Goal: Transaction & Acquisition: Purchase product/service

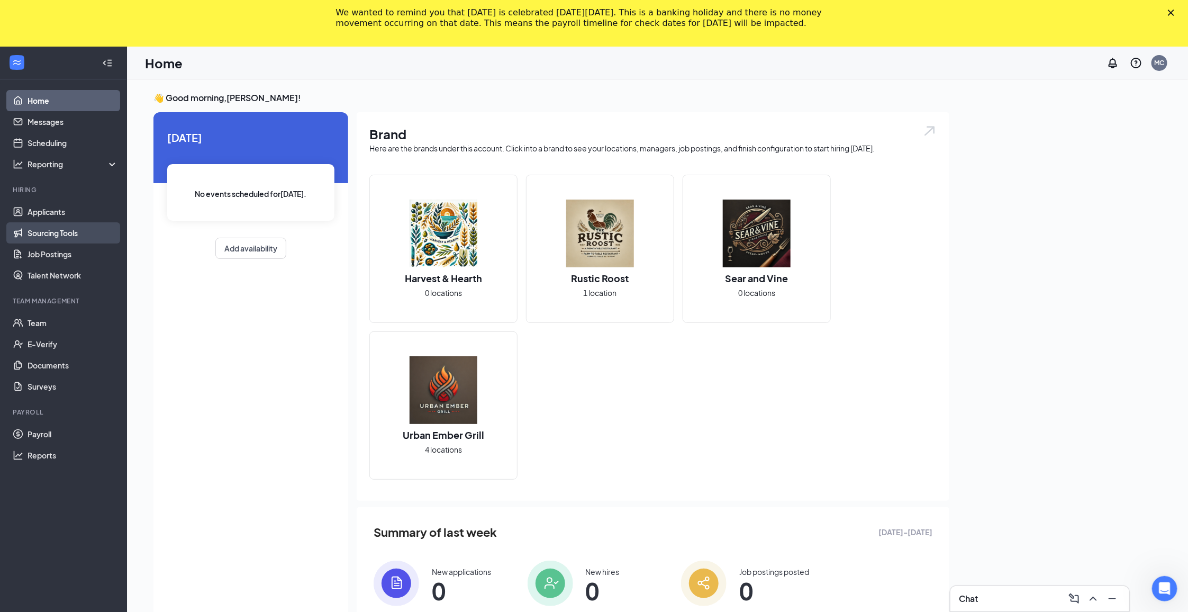
click at [56, 238] on link "Sourcing Tools" at bounding box center [73, 232] width 90 height 21
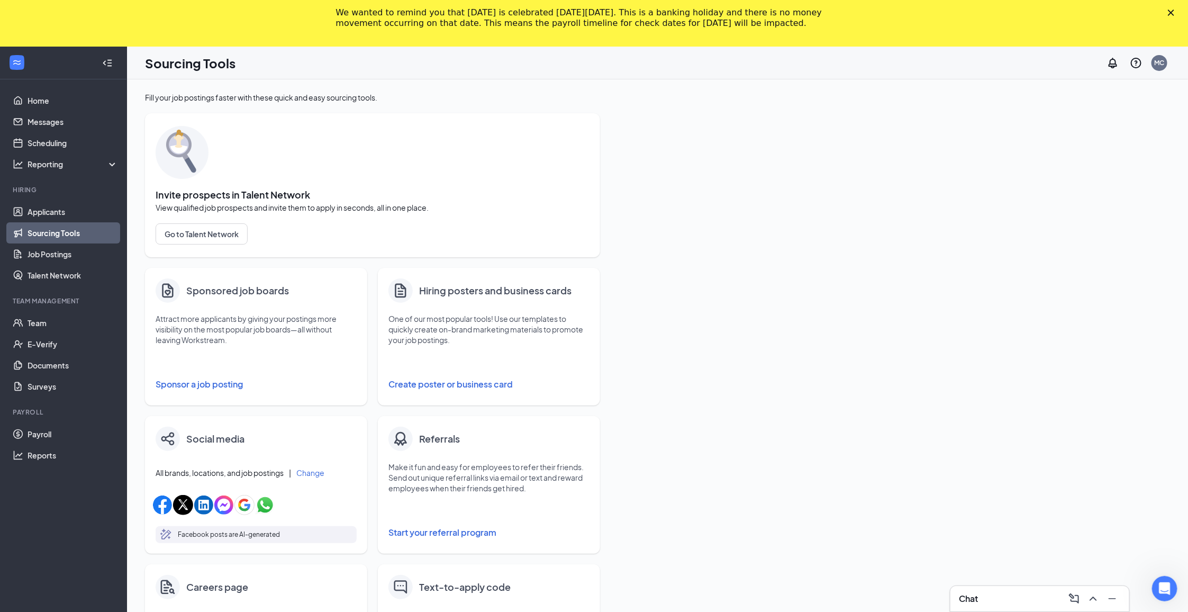
click at [1174, 11] on icon "Close" at bounding box center [1171, 13] width 6 height 6
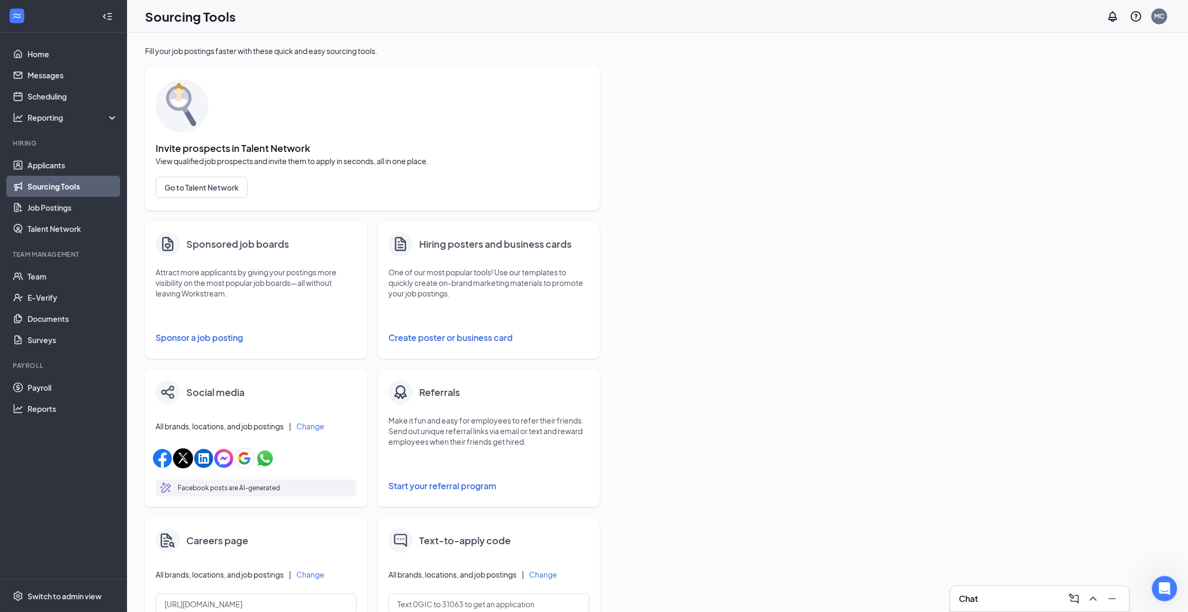
click at [181, 332] on button "Sponsor a job posting" at bounding box center [256, 337] width 201 height 21
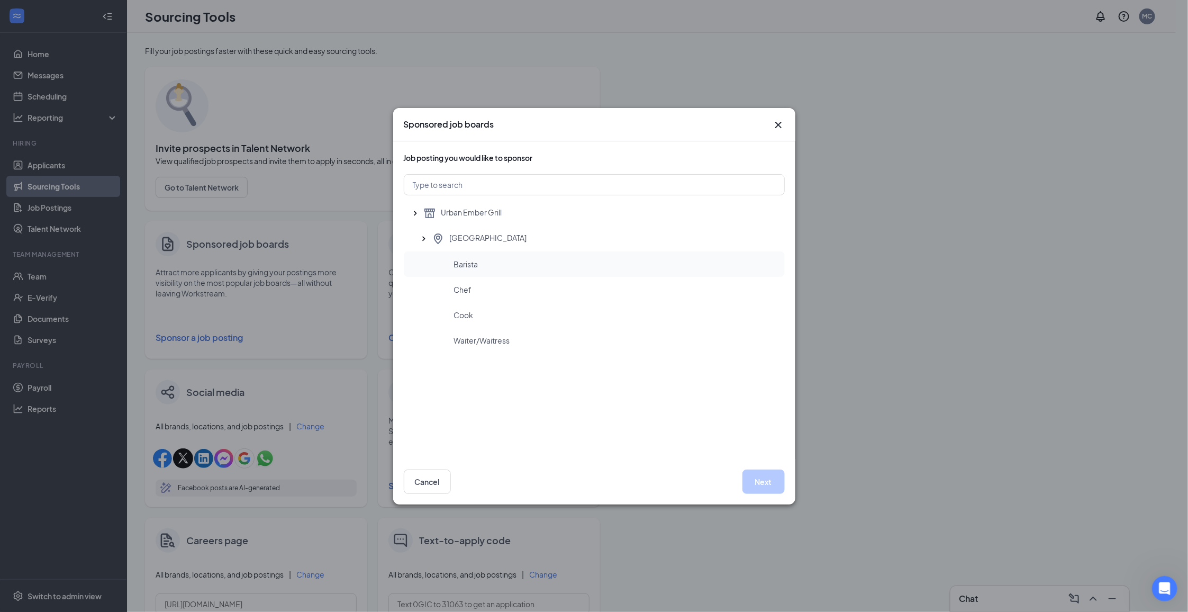
click at [489, 261] on div "Barista" at bounding box center [615, 264] width 322 height 11
click at [773, 475] on button "Next" at bounding box center [763, 481] width 42 height 24
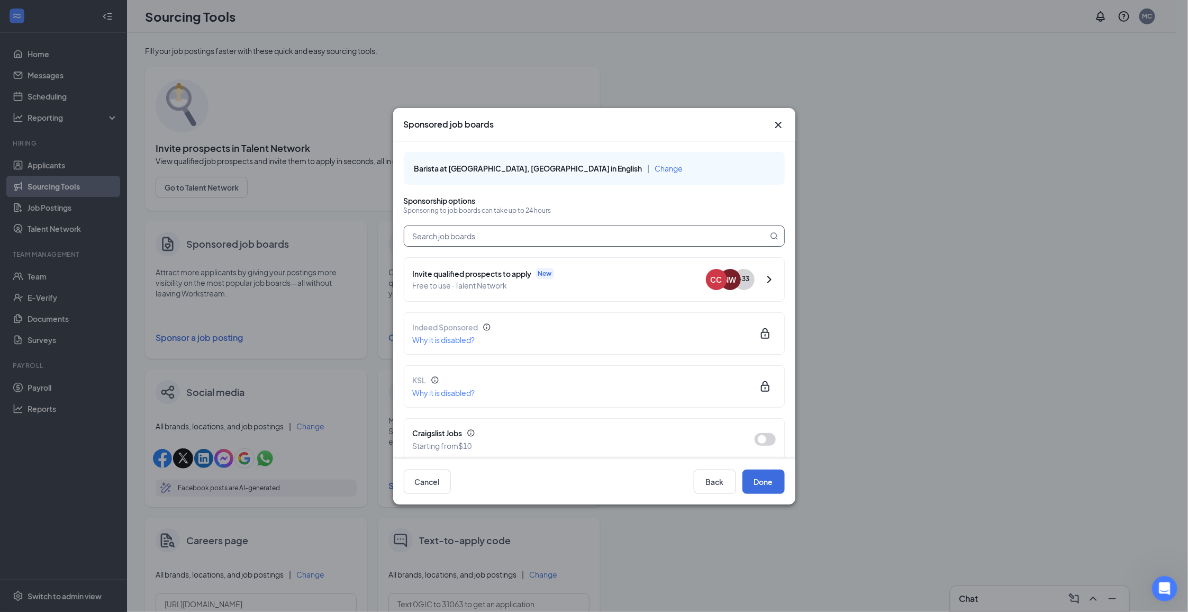
click at [454, 238] on input "text" at bounding box center [585, 236] width 363 height 20
type input "97221"
click at [779, 123] on icon "Cross" at bounding box center [777, 124] width 6 height 6
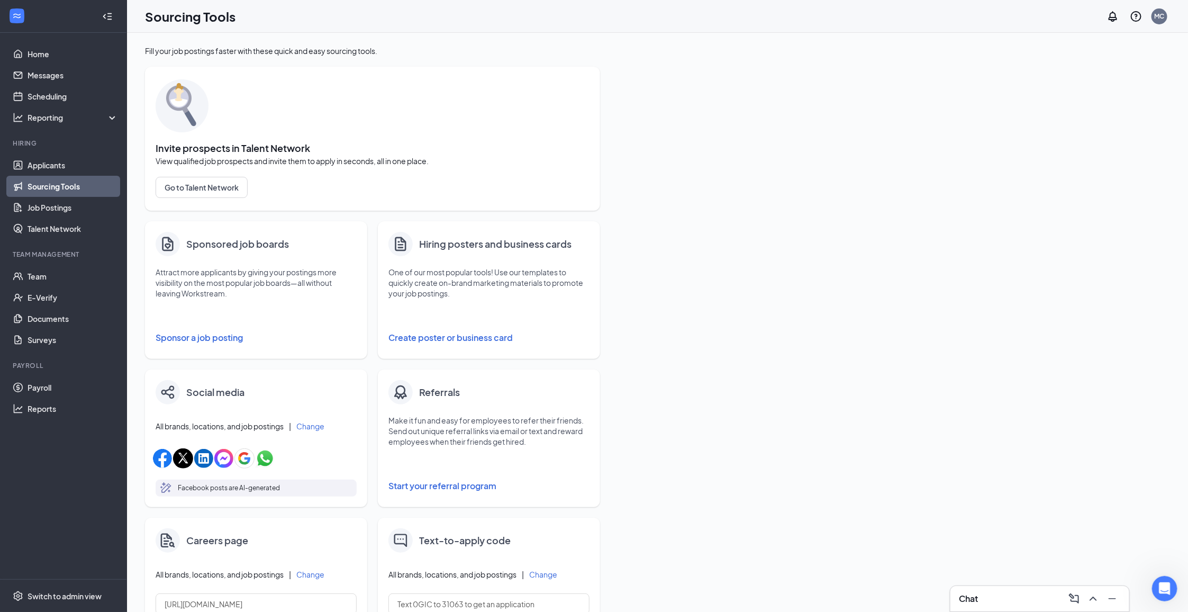
click at [196, 339] on button "Sponsor a job posting" at bounding box center [256, 337] width 201 height 21
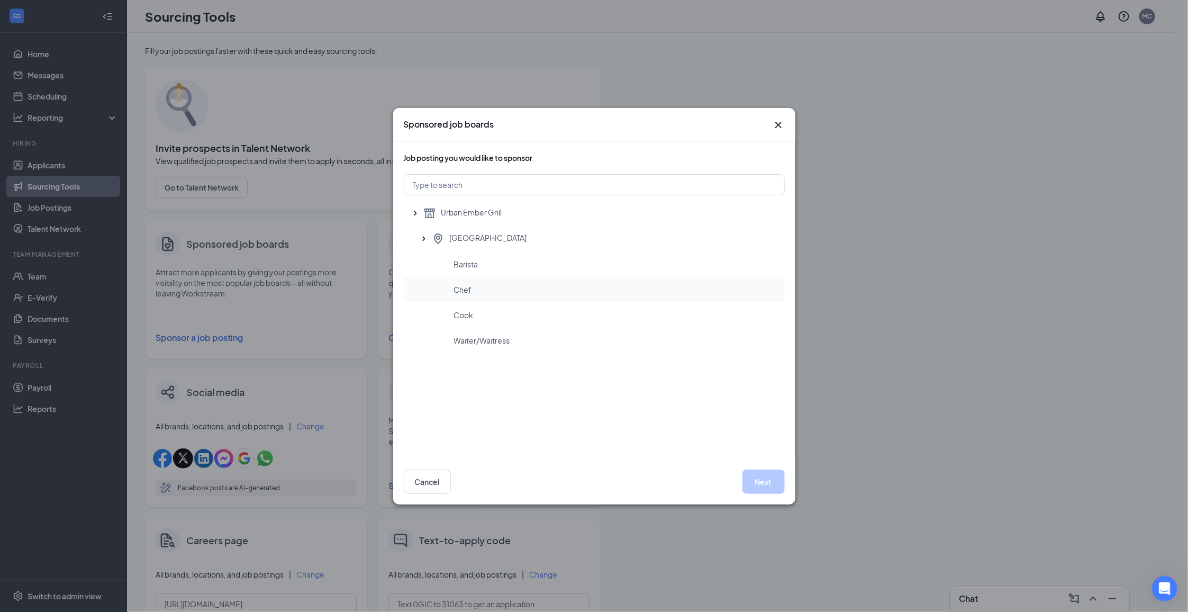
click at [463, 297] on div "Chef" at bounding box center [594, 289] width 381 height 25
click at [769, 490] on button "Next" at bounding box center [763, 481] width 42 height 24
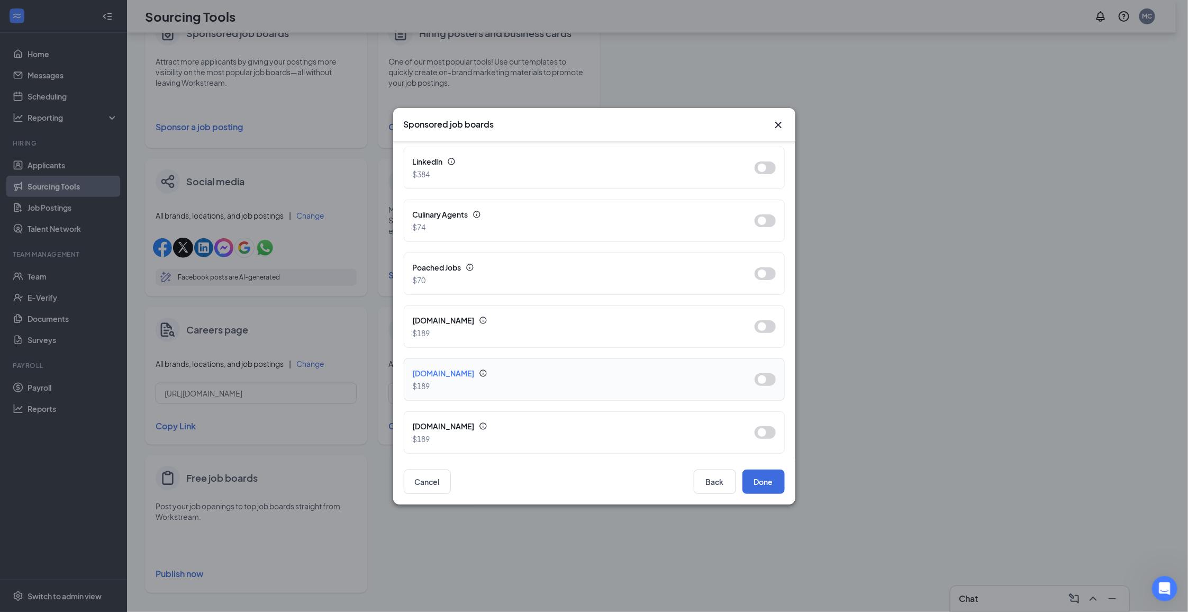
scroll to position [214, 0]
click at [776, 123] on icon "Cross" at bounding box center [777, 124] width 6 height 6
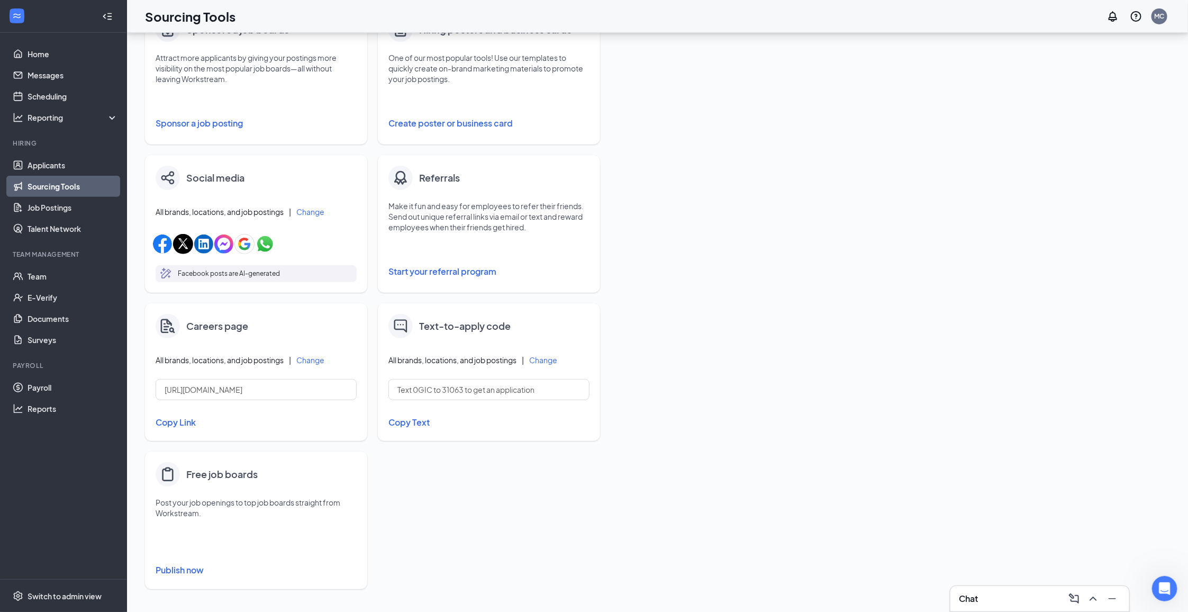
click at [171, 567] on button "Publish now" at bounding box center [256, 569] width 201 height 17
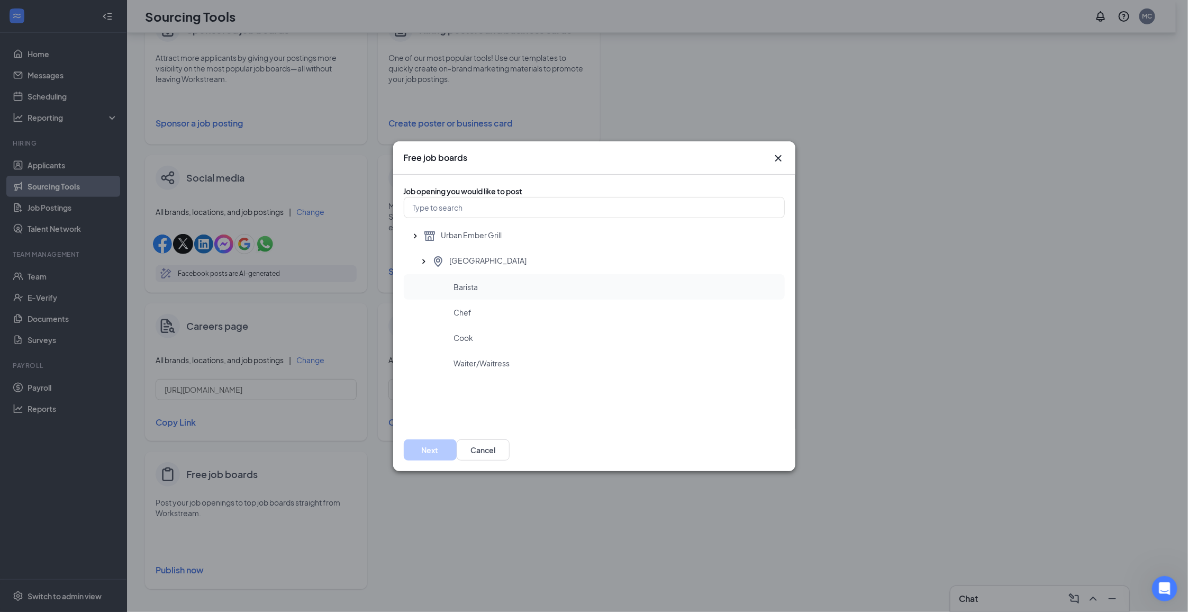
click at [524, 299] on div "Barista" at bounding box center [594, 286] width 381 height 25
click at [457, 455] on button "Next" at bounding box center [430, 449] width 53 height 21
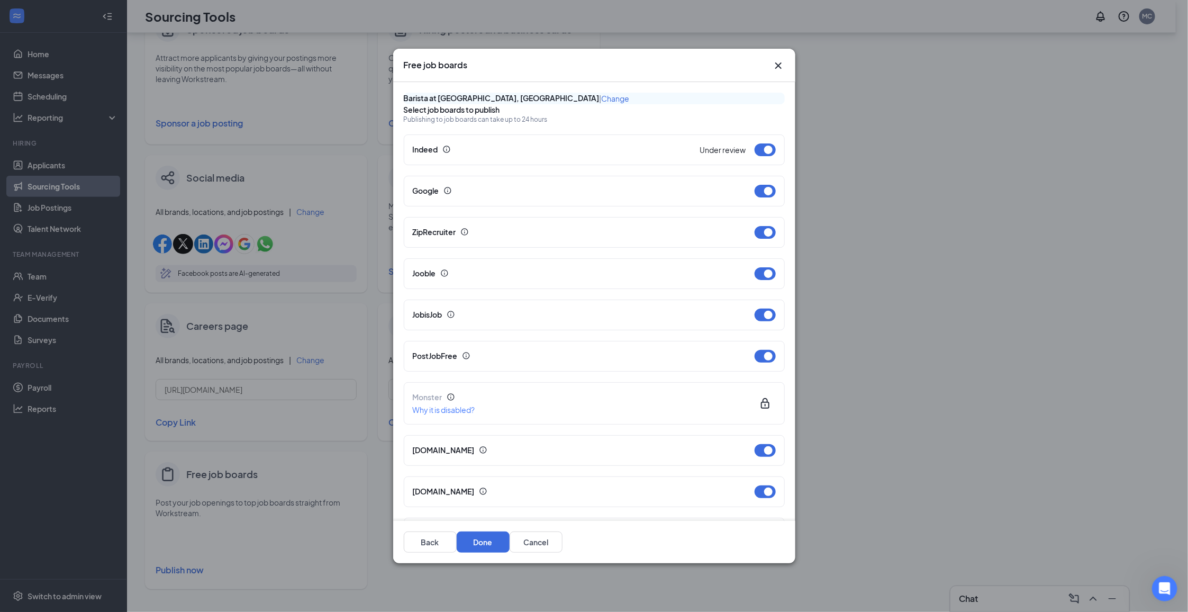
click at [772, 65] on icon "Cross" at bounding box center [778, 65] width 13 height 13
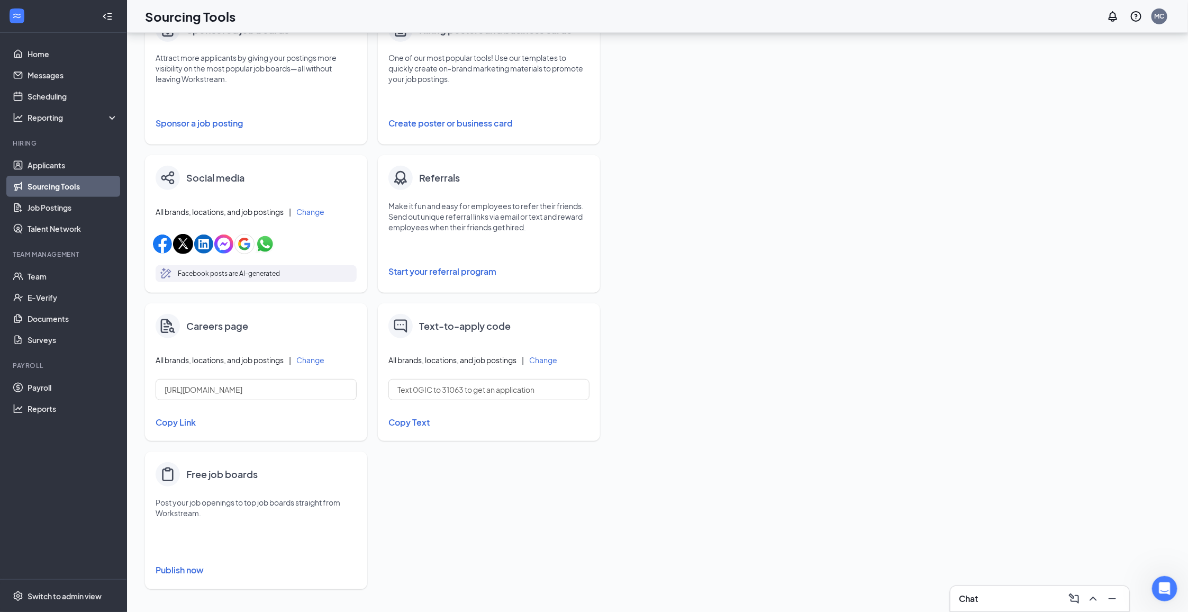
scroll to position [190, 0]
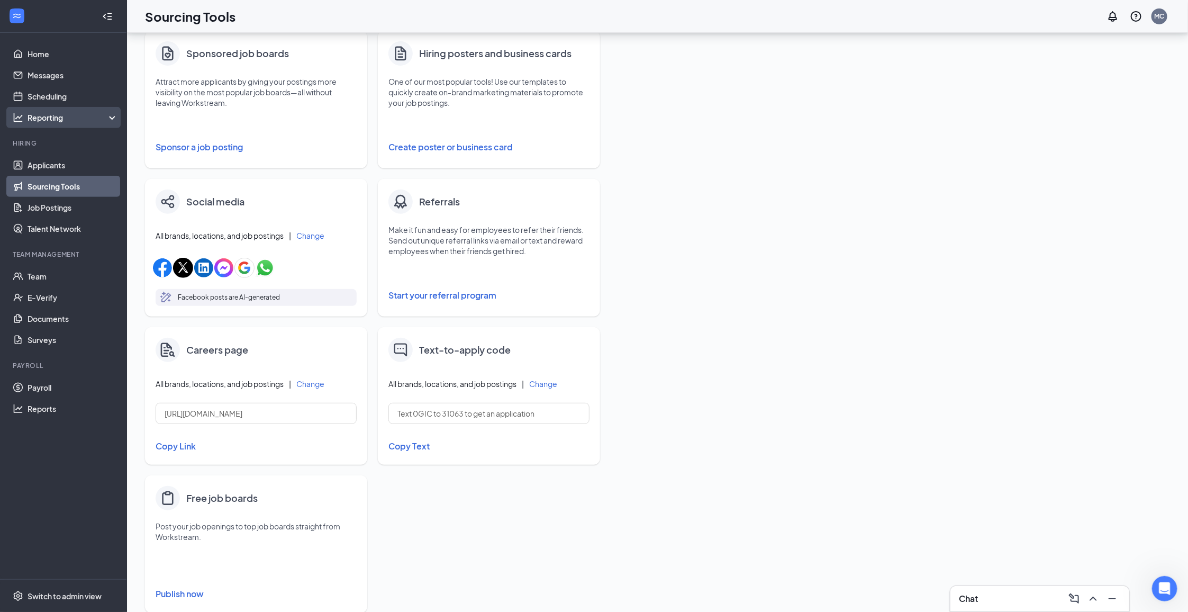
click at [44, 122] on div "Reporting" at bounding box center [73, 117] width 91 height 11
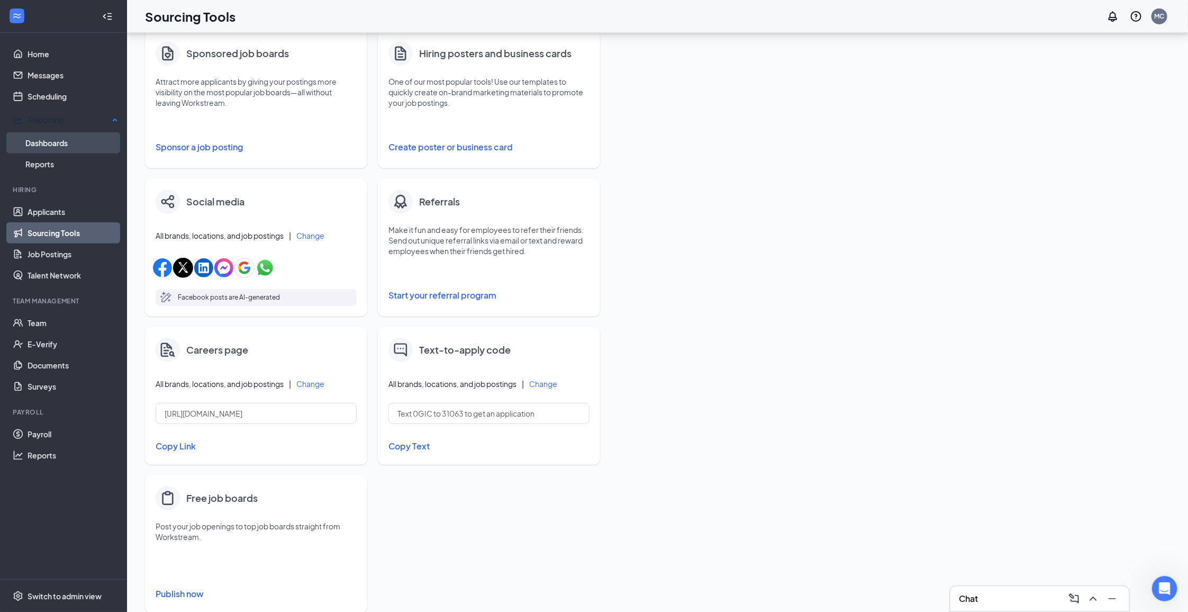
click at [41, 138] on link "Dashboards" at bounding box center [71, 142] width 93 height 21
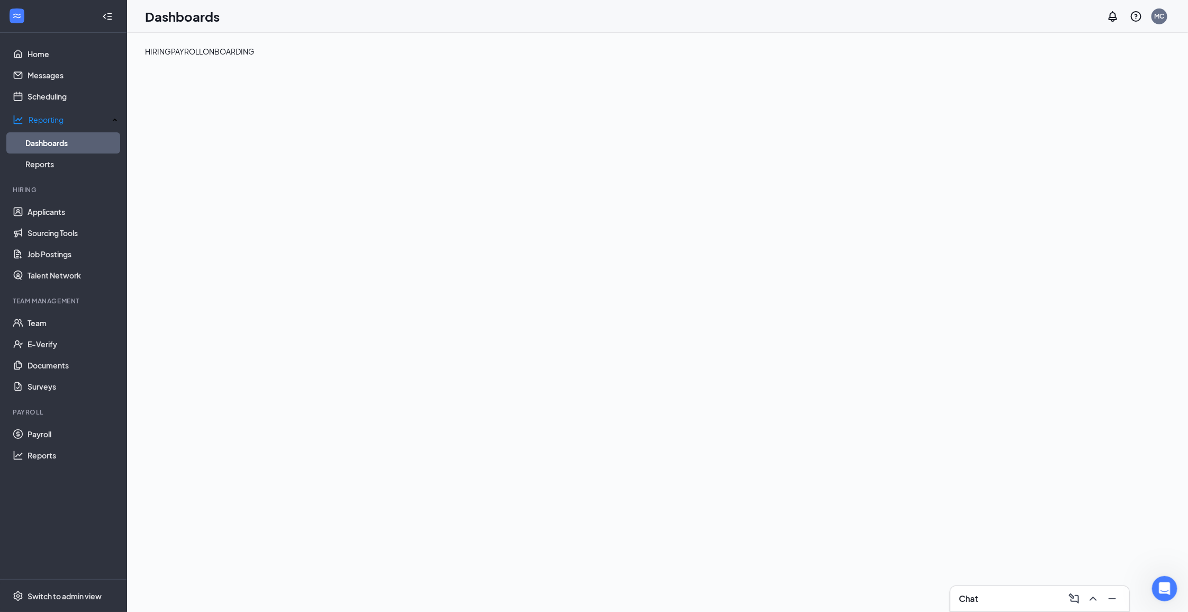
click at [203, 57] on div "PAYROLL" at bounding box center [187, 51] width 32 height 12
click at [254, 57] on div "ONBOARDING" at bounding box center [229, 51] width 52 height 12
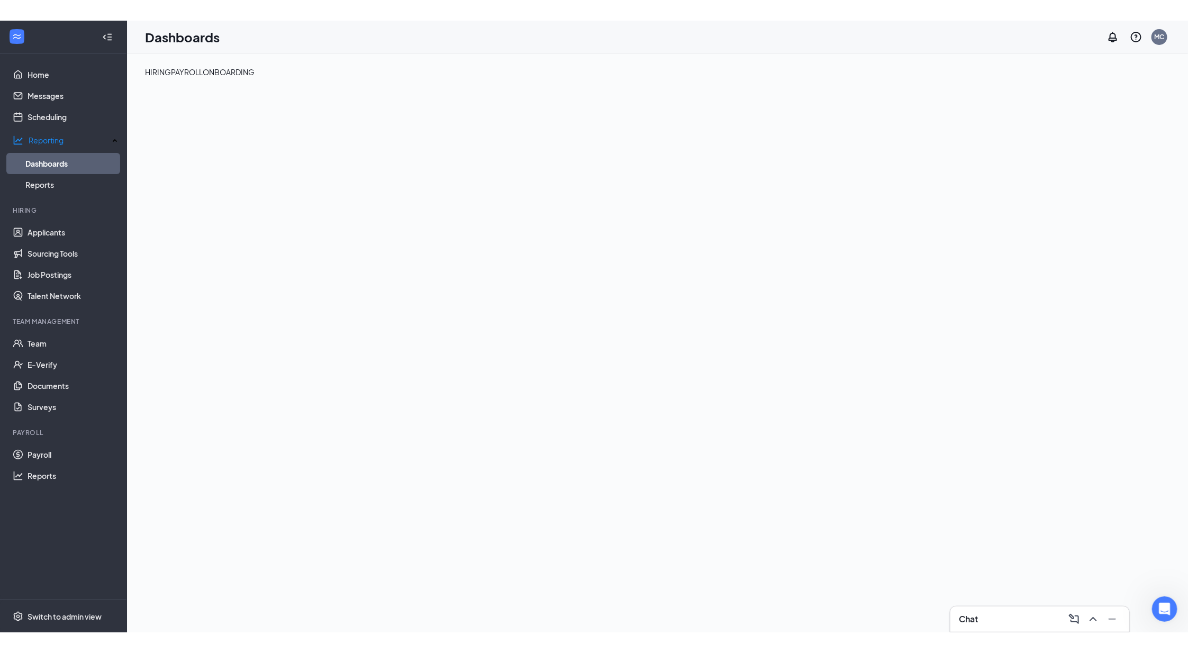
scroll to position [3, 0]
